Goal: Information Seeking & Learning: Learn about a topic

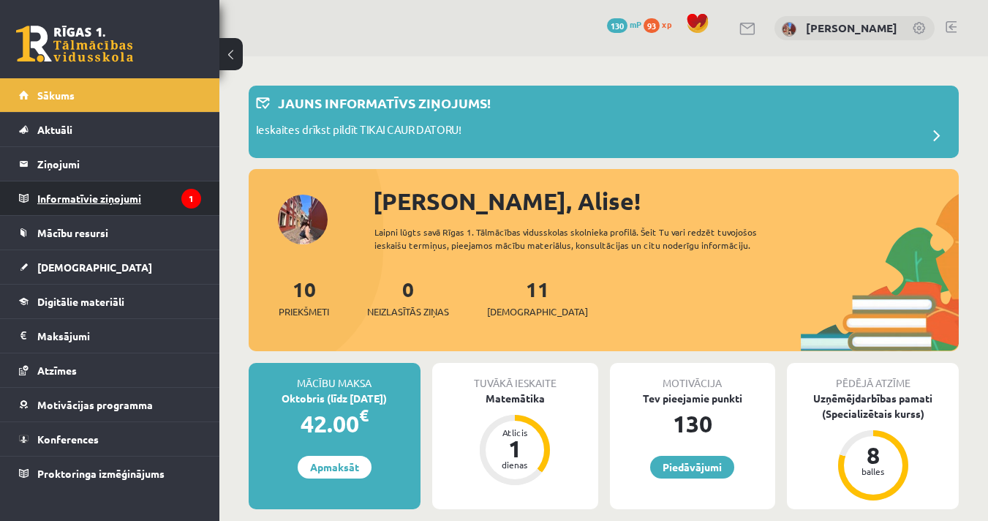
click at [121, 200] on legend "Informatīvie ziņojumi 1" at bounding box center [119, 198] width 164 height 34
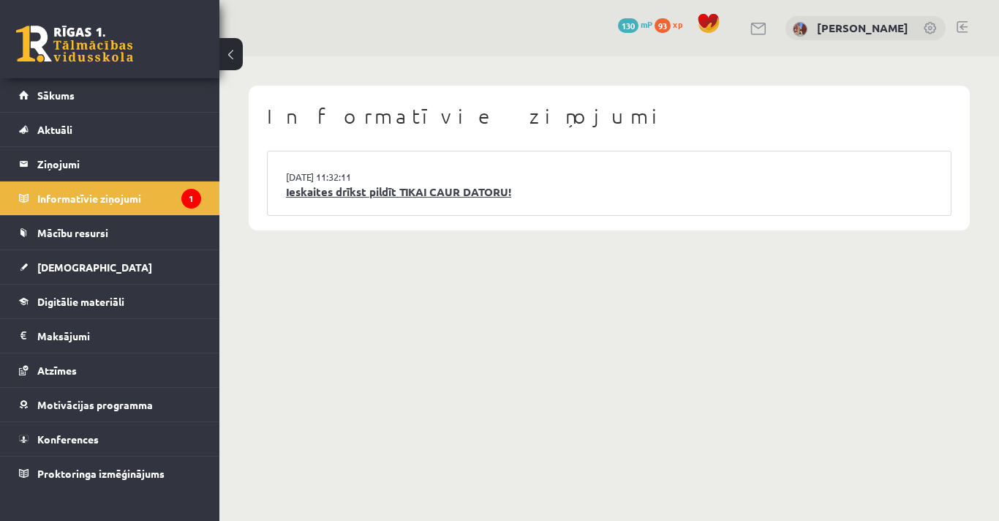
click at [347, 191] on link "Ieskaites drīkst pildīt TIKAI CAUR DATORU!" at bounding box center [609, 192] width 646 height 17
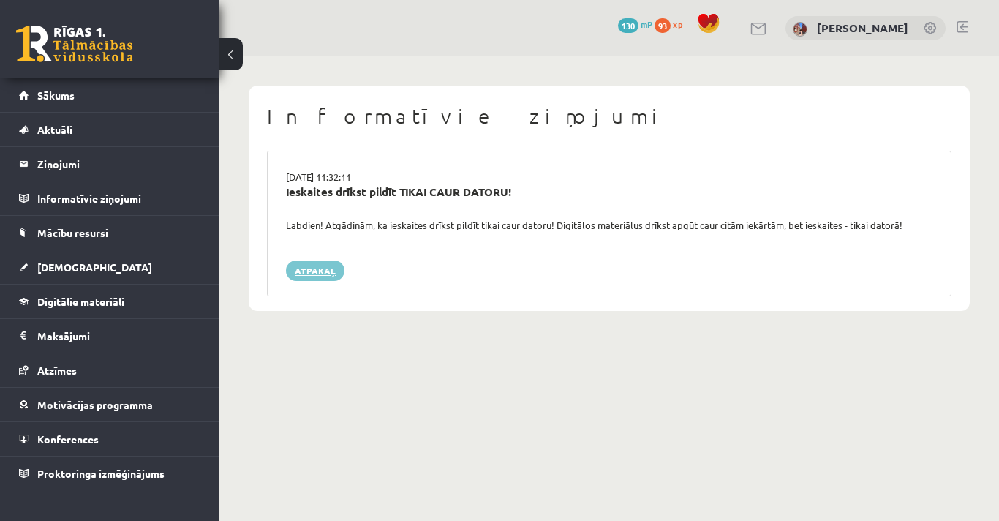
click at [331, 271] on link "Atpakaļ" at bounding box center [315, 270] width 58 height 20
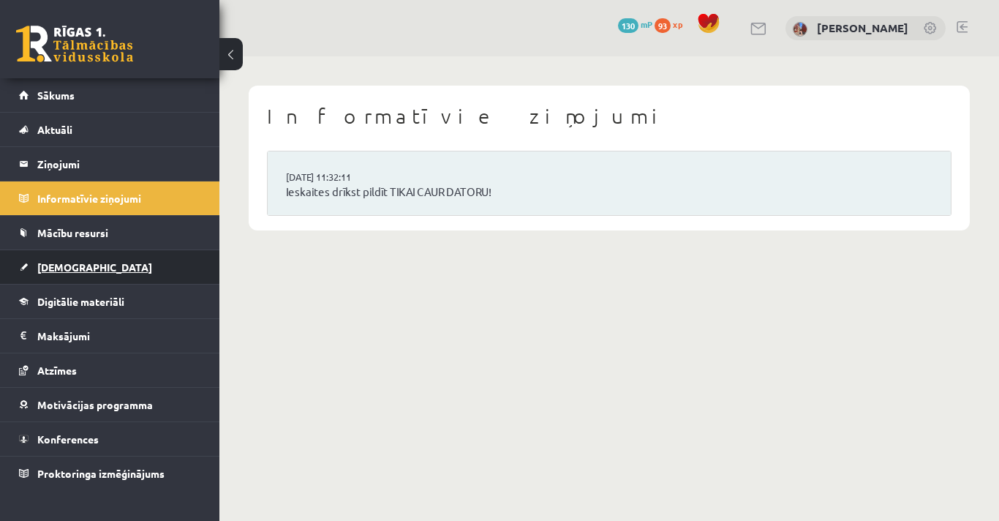
click at [78, 270] on span "[DEMOGRAPHIC_DATA]" at bounding box center [94, 266] width 115 height 13
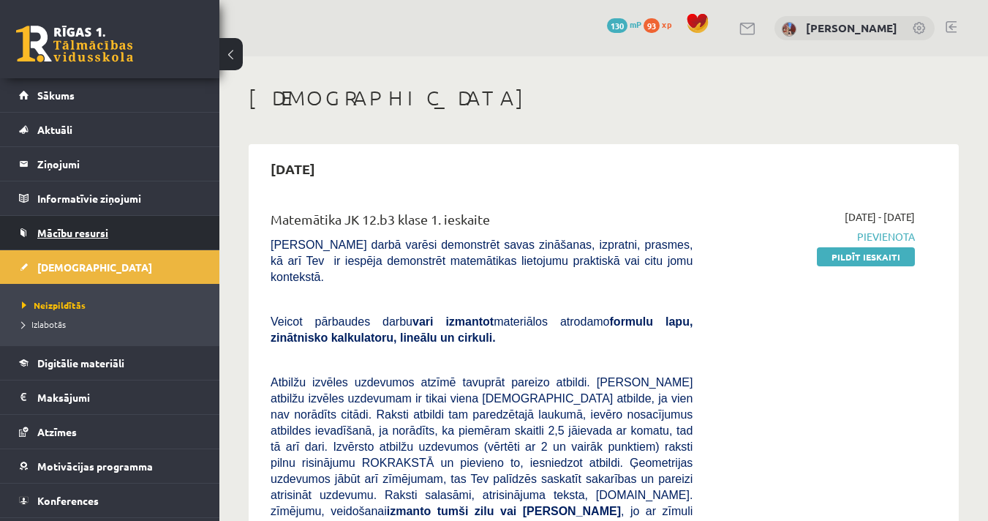
click at [86, 227] on span "Mācību resursi" at bounding box center [72, 232] width 71 height 13
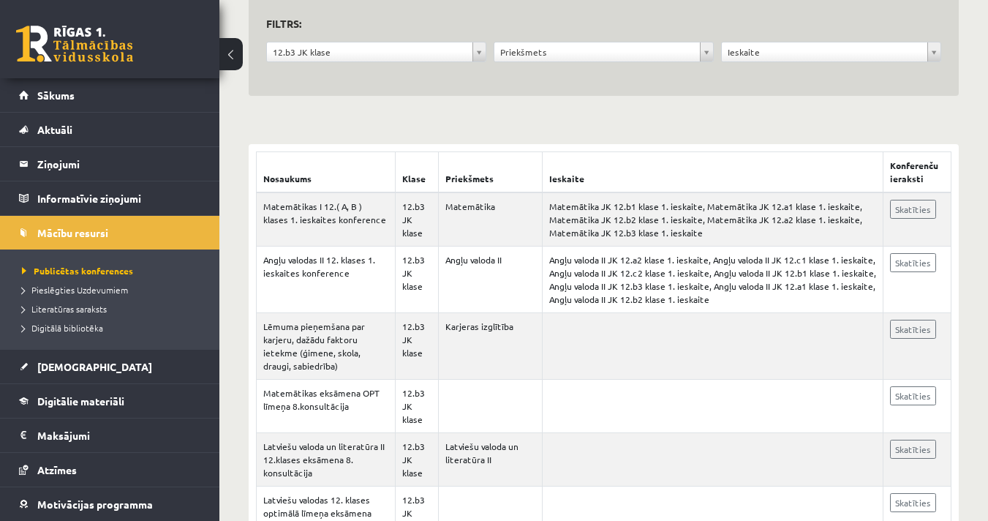
scroll to position [154, 0]
click at [918, 216] on link "Skatīties" at bounding box center [913, 209] width 46 height 19
